Goal: Task Accomplishment & Management: Manage account settings

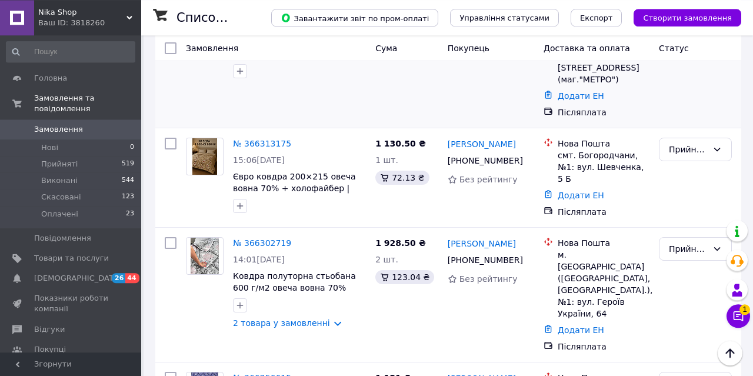
scroll to position [118, 0]
click at [67, 253] on span "Товари та послуги" at bounding box center [71, 258] width 75 height 11
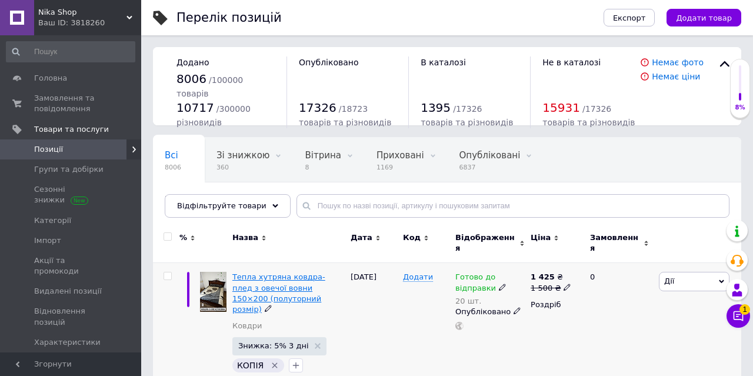
click at [263, 282] on span "Тепла хутряна ковдра-плед з овечої вовни 150×200 (полуторний розмір)" at bounding box center [278, 292] width 93 height 41
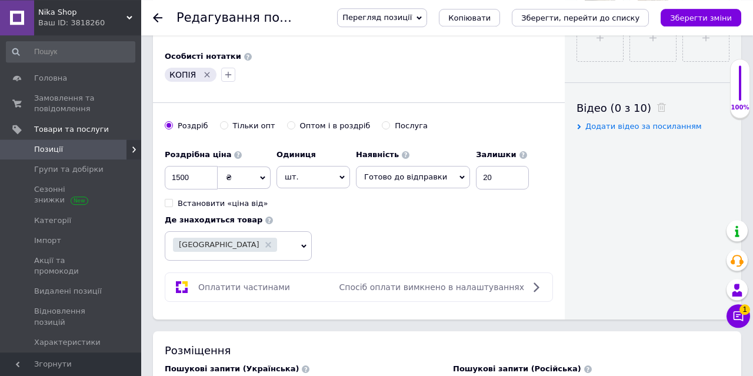
scroll to position [501, 0]
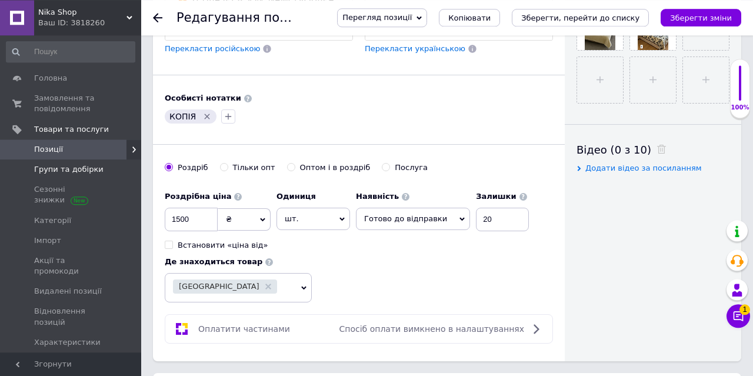
click at [62, 169] on span "Групи та добірки" at bounding box center [68, 169] width 69 height 11
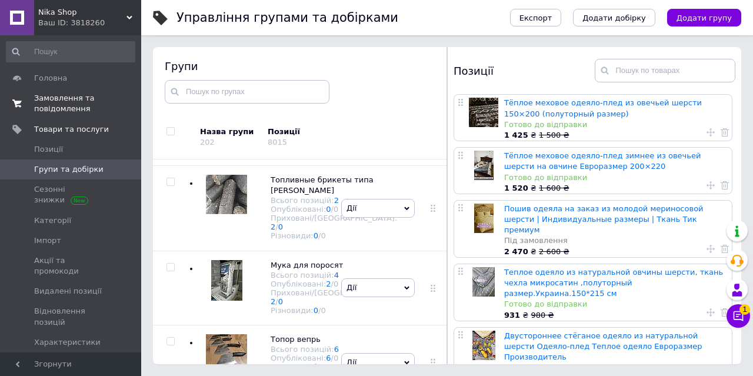
scroll to position [959, 0]
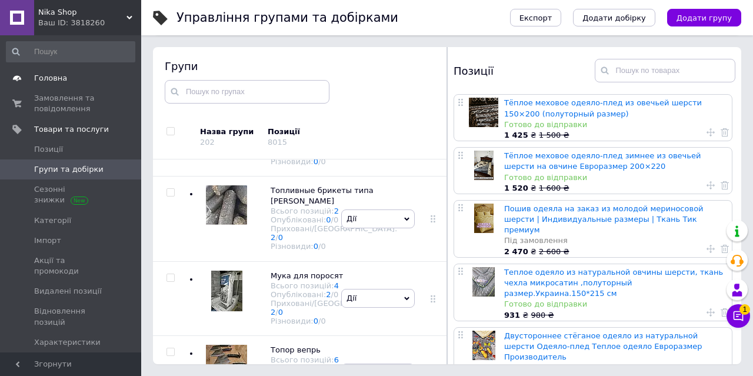
click at [46, 79] on span "Головна" at bounding box center [50, 78] width 33 height 11
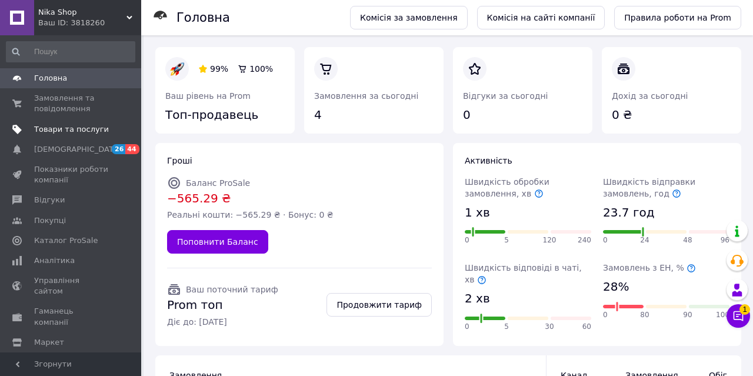
click at [58, 129] on span "Товари та послуги" at bounding box center [71, 129] width 75 height 11
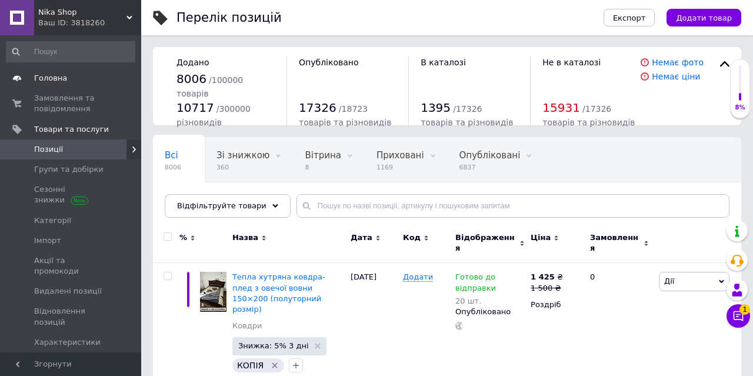
click at [55, 81] on span "Головна" at bounding box center [50, 78] width 33 height 11
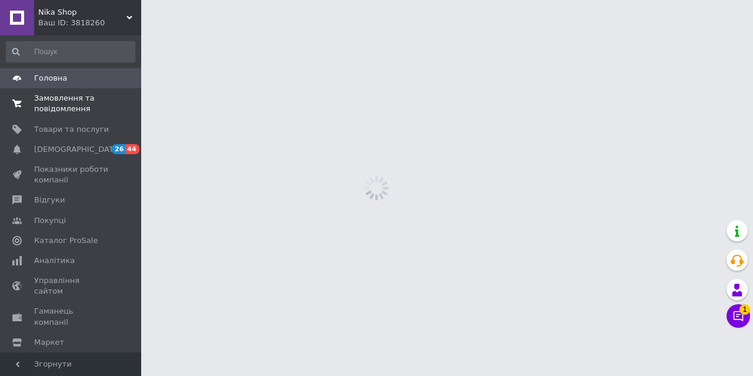
click at [60, 105] on span "Замовлення та повідомлення" at bounding box center [71, 103] width 75 height 21
